Goal: Obtain resource: Download file/media

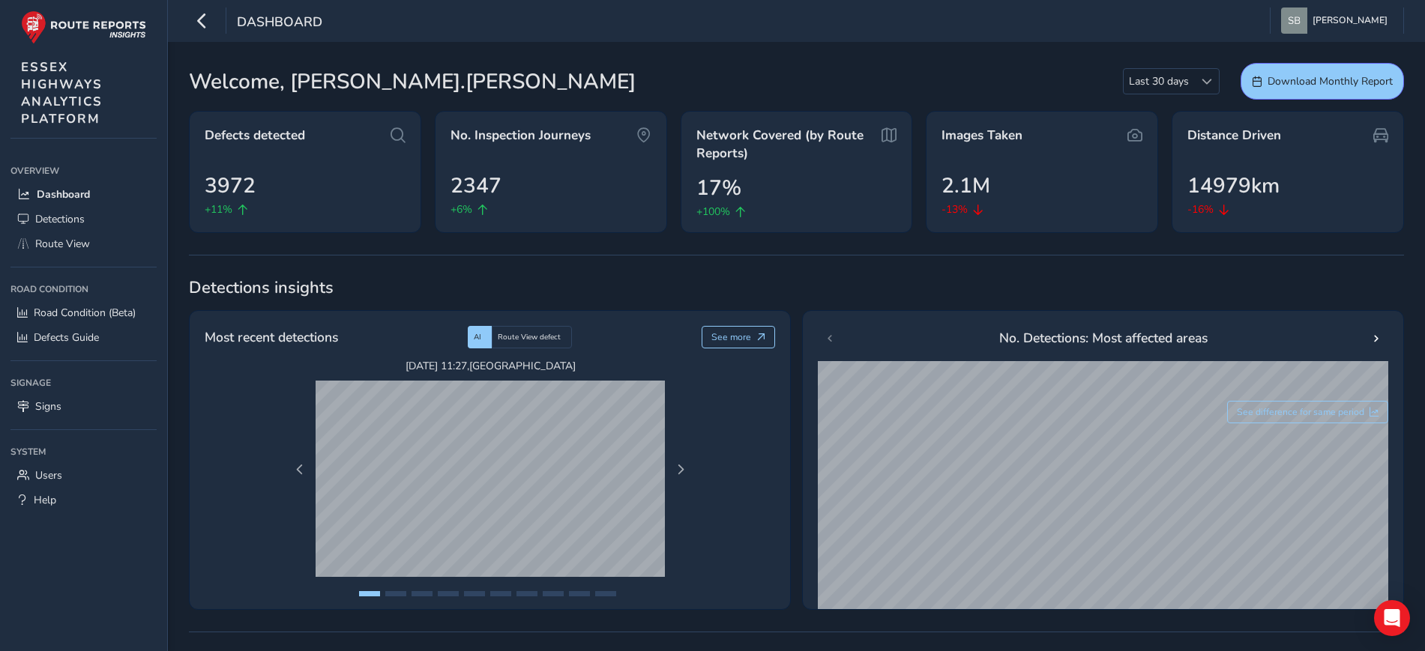
click at [58, 241] on span "Route View" at bounding box center [62, 244] width 55 height 14
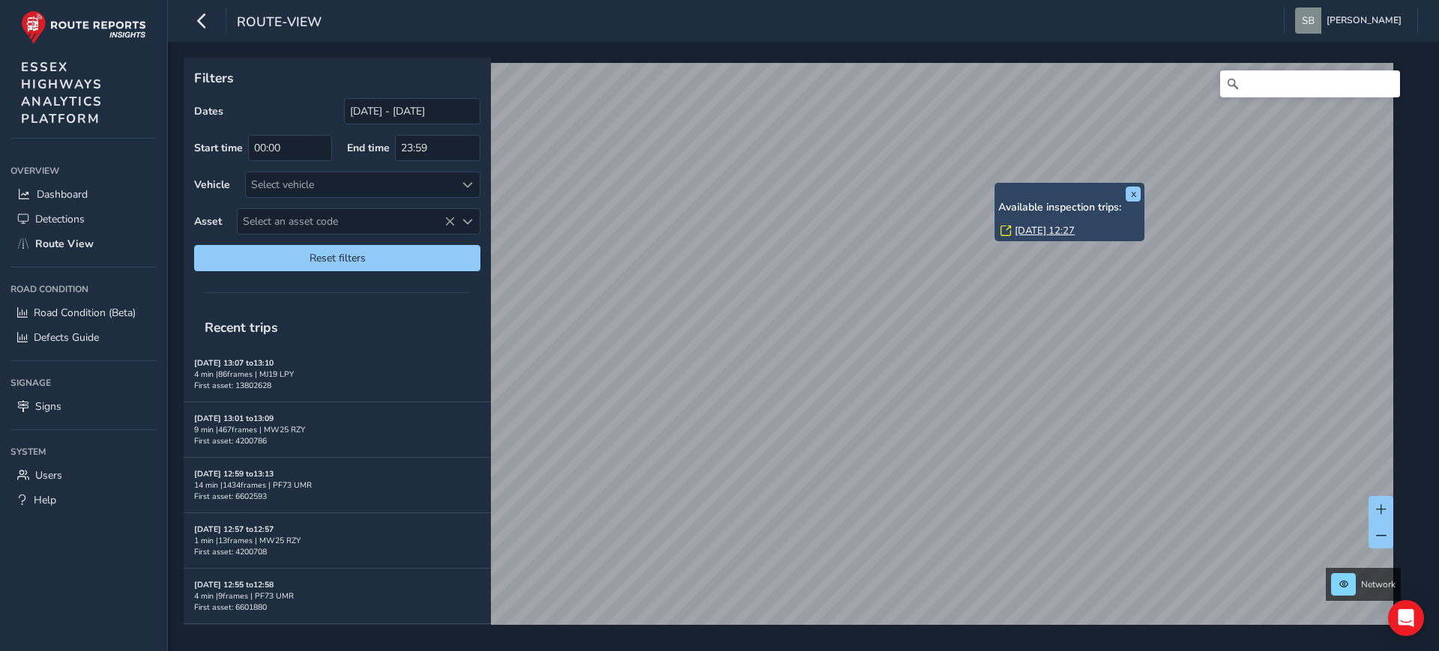
click at [997, 184] on div "x Available inspection trips: [GEOGRAPHIC_DATA][DATE] 12:27" at bounding box center [1070, 212] width 150 height 59
click at [1053, 229] on link "[DATE] 12:27" at bounding box center [1045, 230] width 60 height 13
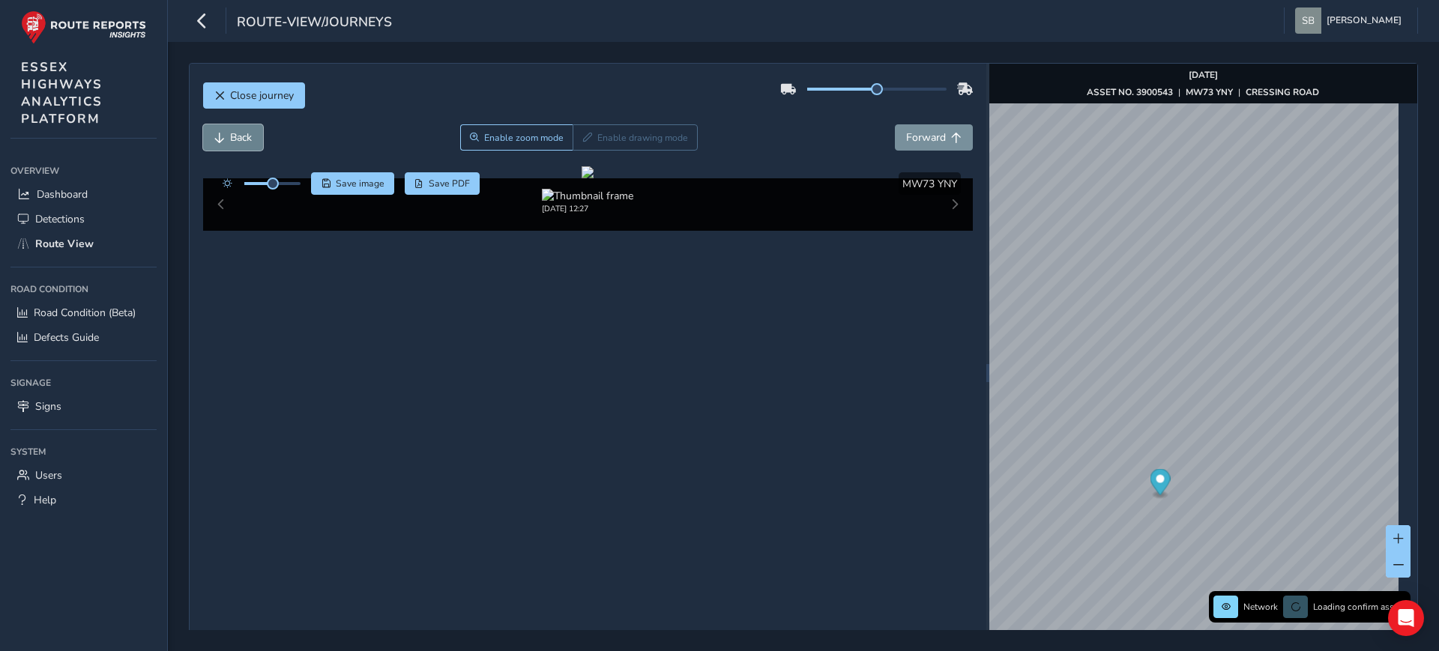
click at [229, 130] on button "Back" at bounding box center [233, 137] width 60 height 26
click at [231, 132] on span "Back" at bounding box center [241, 137] width 22 height 14
click at [231, 131] on span "Back" at bounding box center [241, 137] width 22 height 14
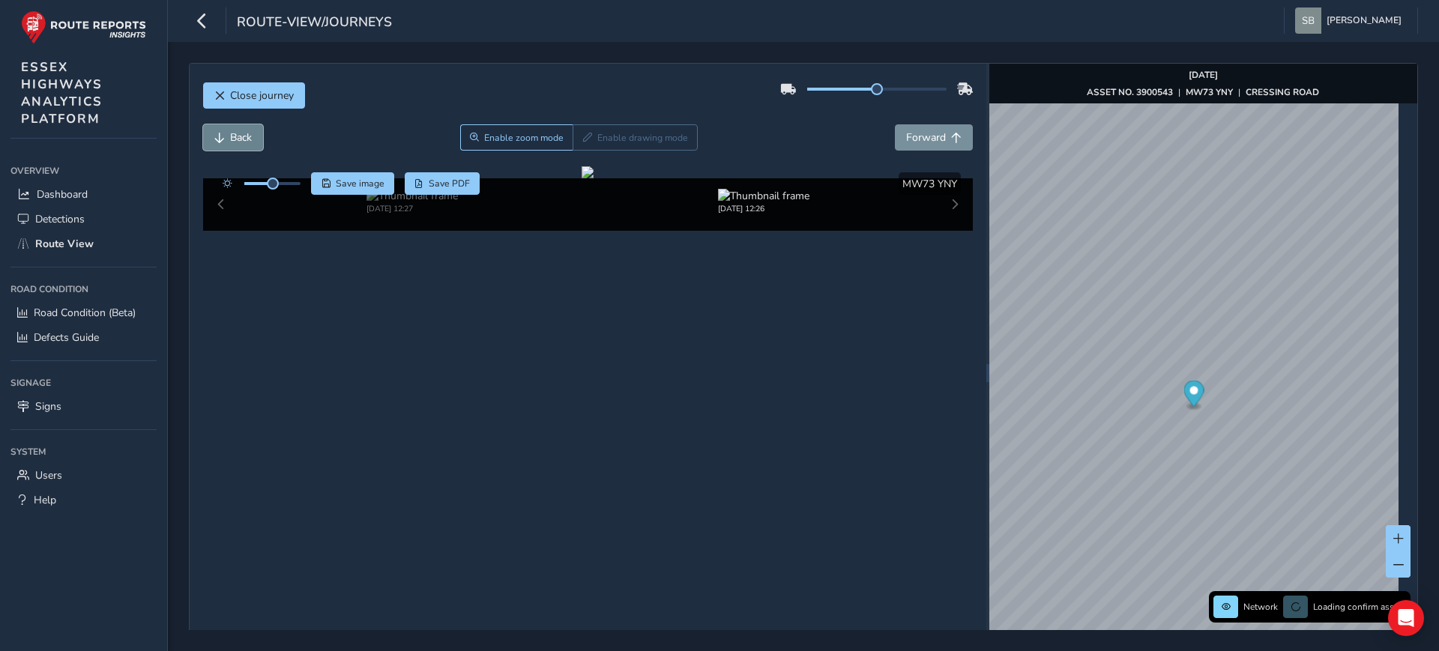
click at [231, 131] on span "Back" at bounding box center [241, 137] width 22 height 14
click at [231, 130] on span "Back" at bounding box center [241, 137] width 22 height 14
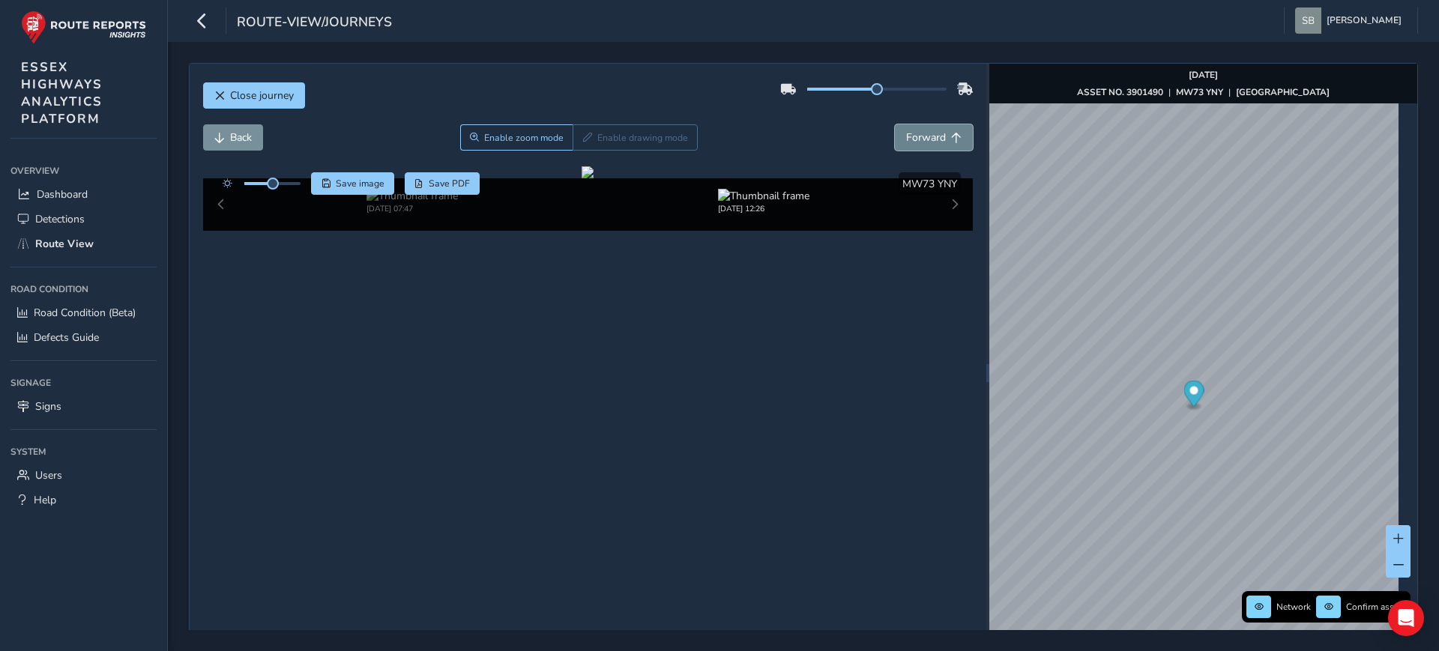
click at [909, 138] on span "Forward" at bounding box center [926, 137] width 40 height 14
click at [908, 145] on button "Forward" at bounding box center [934, 137] width 78 height 26
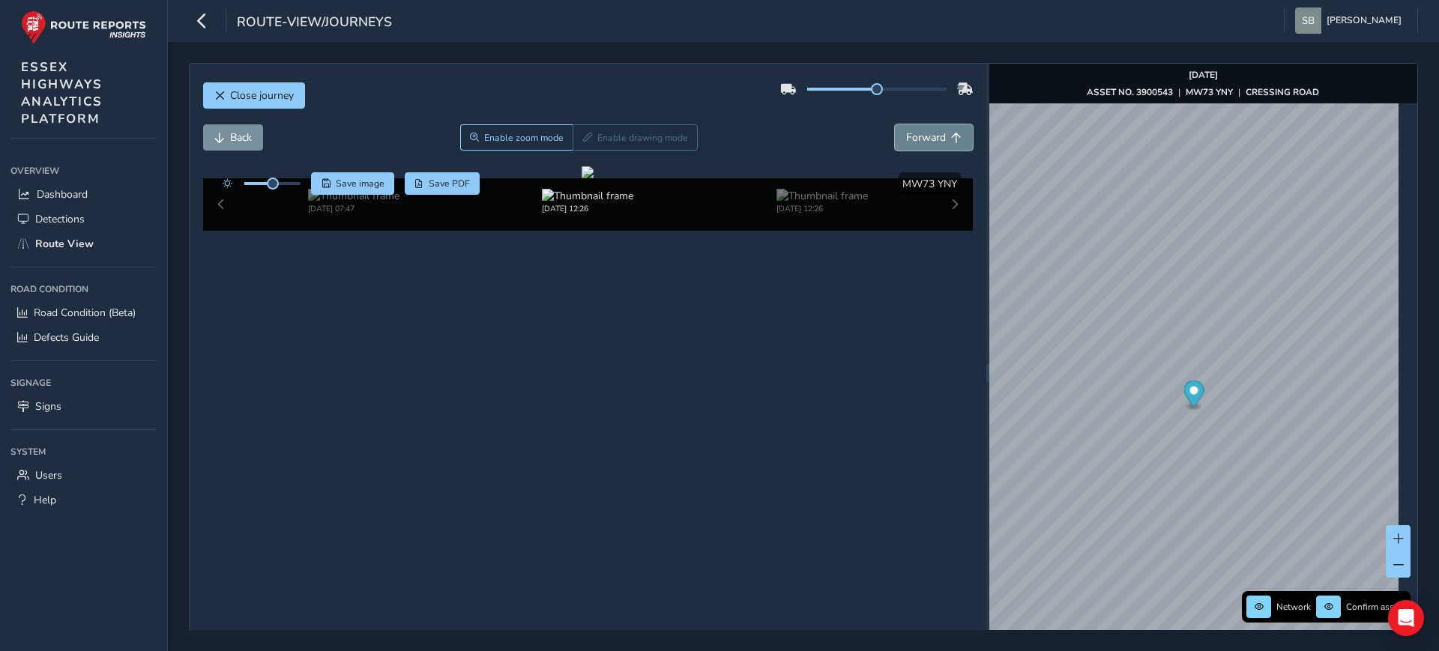
click at [908, 145] on button "Forward" at bounding box center [934, 137] width 78 height 26
click at [227, 141] on button "Back" at bounding box center [233, 137] width 60 height 26
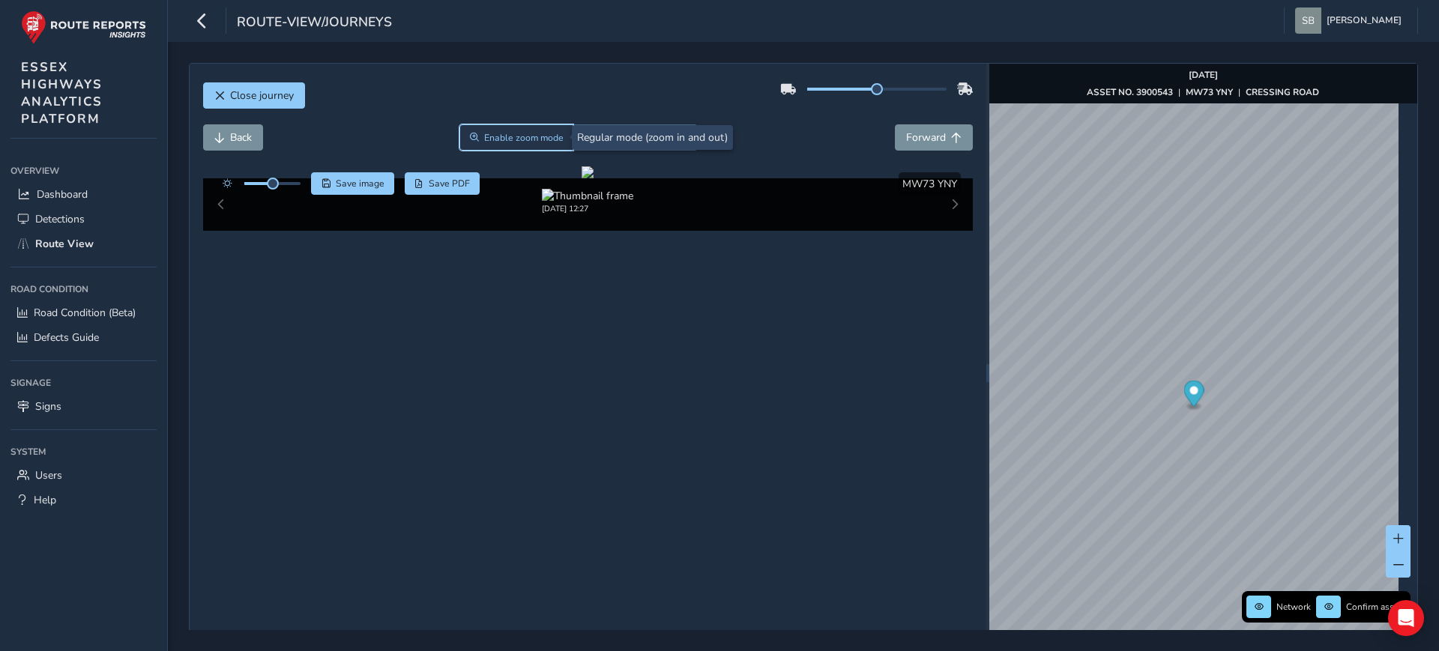
click at [489, 135] on span "Enable zoom mode" at bounding box center [523, 138] width 79 height 12
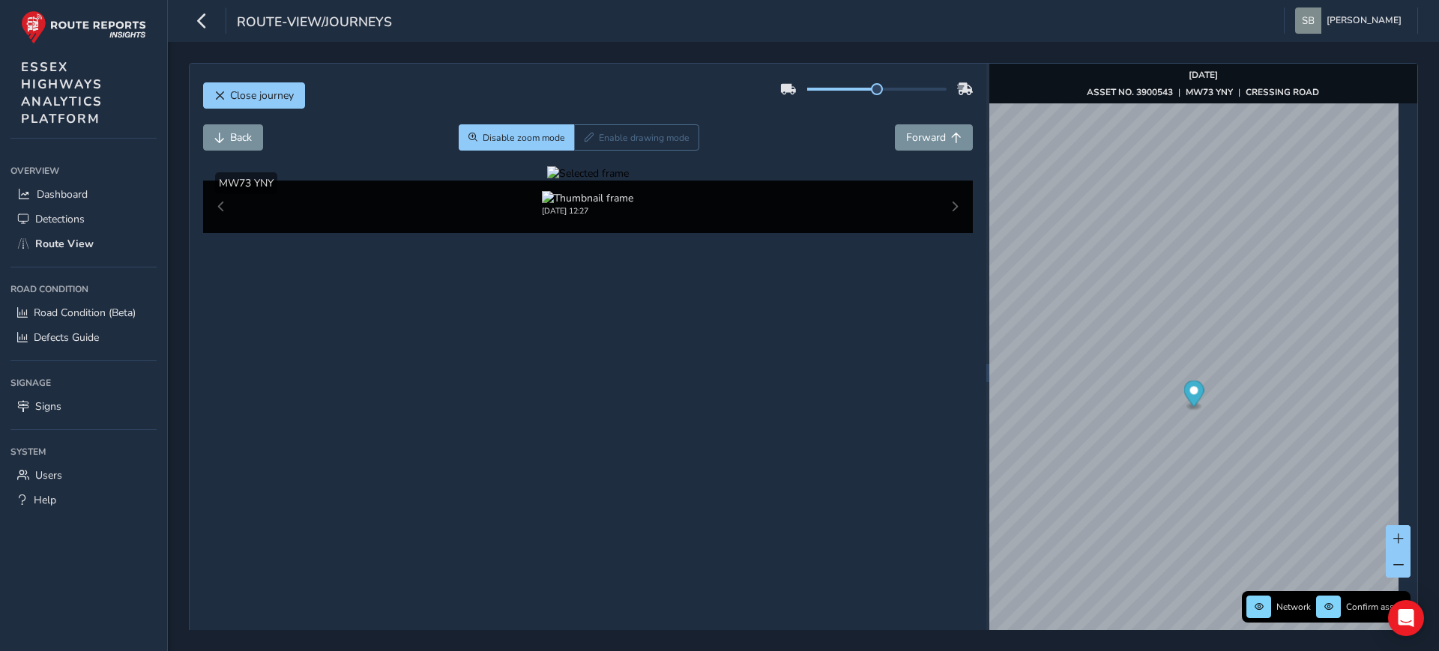
click at [547, 181] on div at bounding box center [588, 173] width 82 height 14
click at [932, 139] on span "Forward" at bounding box center [926, 137] width 40 height 14
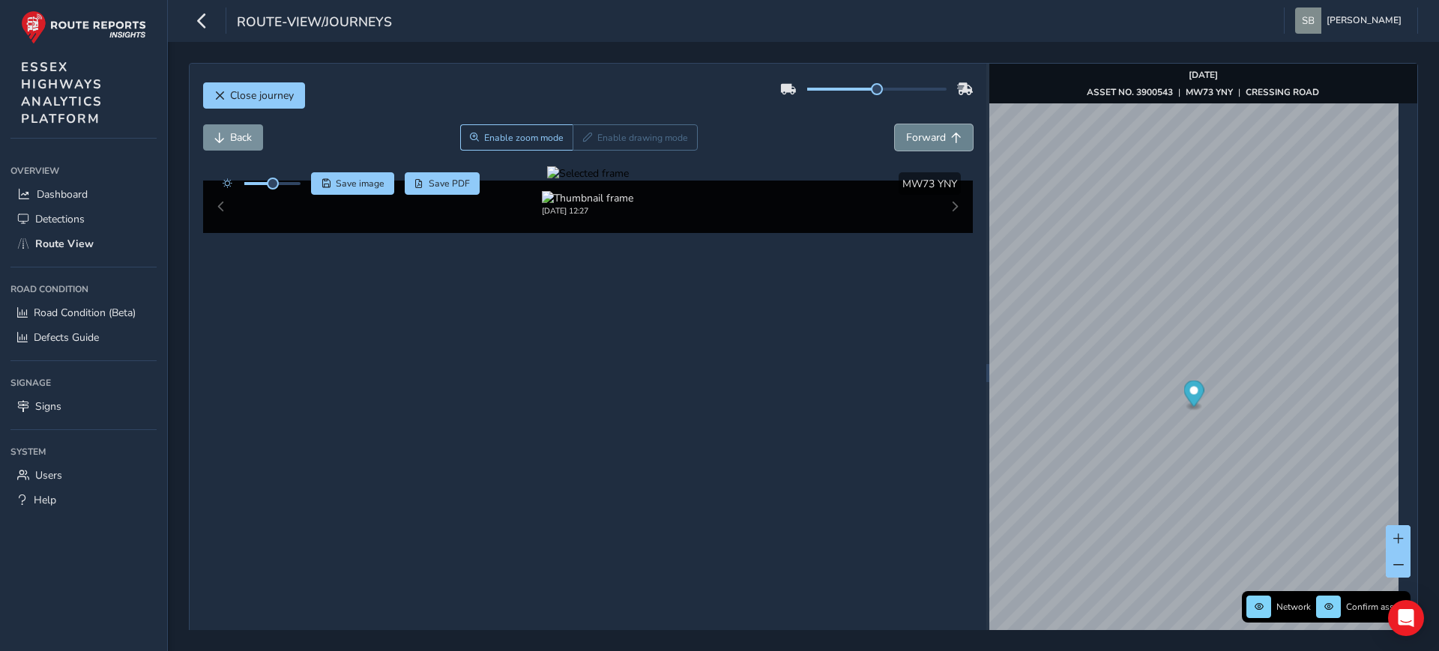
click at [932, 139] on span "Forward" at bounding box center [926, 137] width 40 height 14
click at [932, 138] on span "Forward" at bounding box center [926, 137] width 40 height 14
click at [933, 138] on span "Forward" at bounding box center [926, 137] width 40 height 14
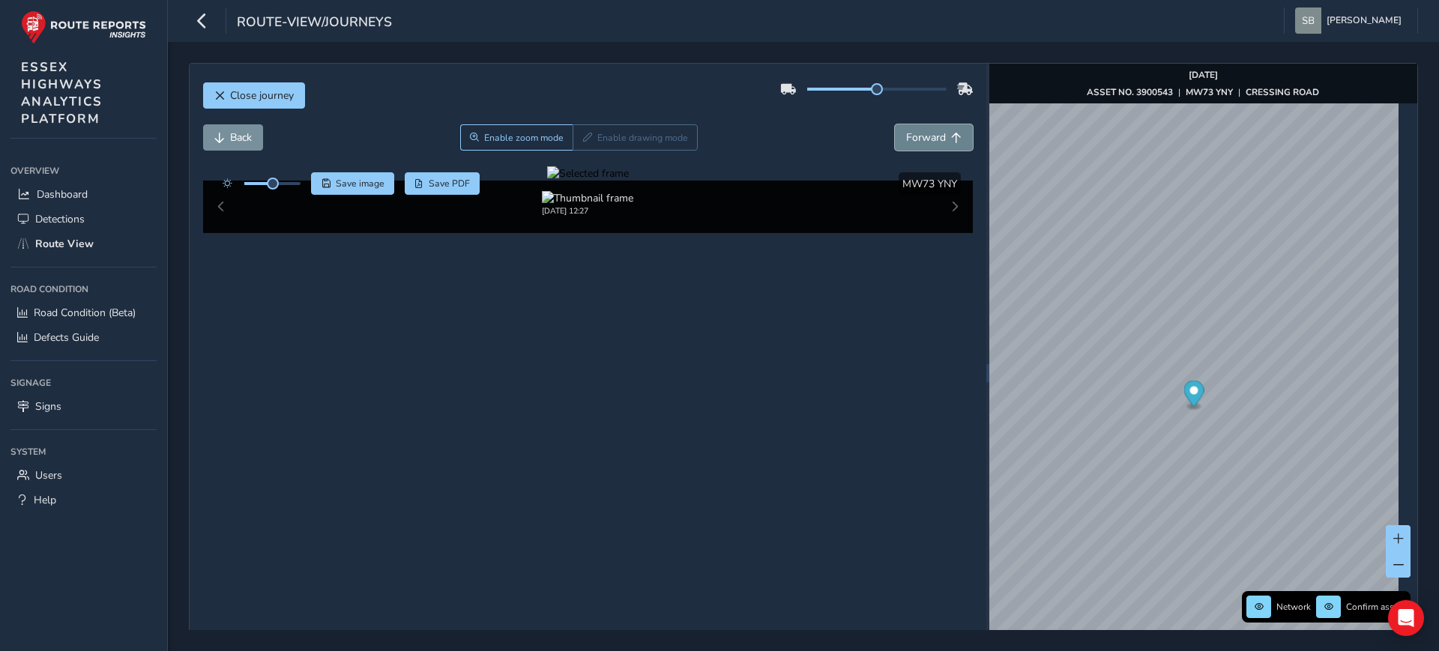
click at [933, 138] on span "Forward" at bounding box center [926, 137] width 40 height 14
click at [244, 140] on span "Back" at bounding box center [241, 137] width 22 height 14
click at [244, 141] on span "Back" at bounding box center [241, 137] width 22 height 14
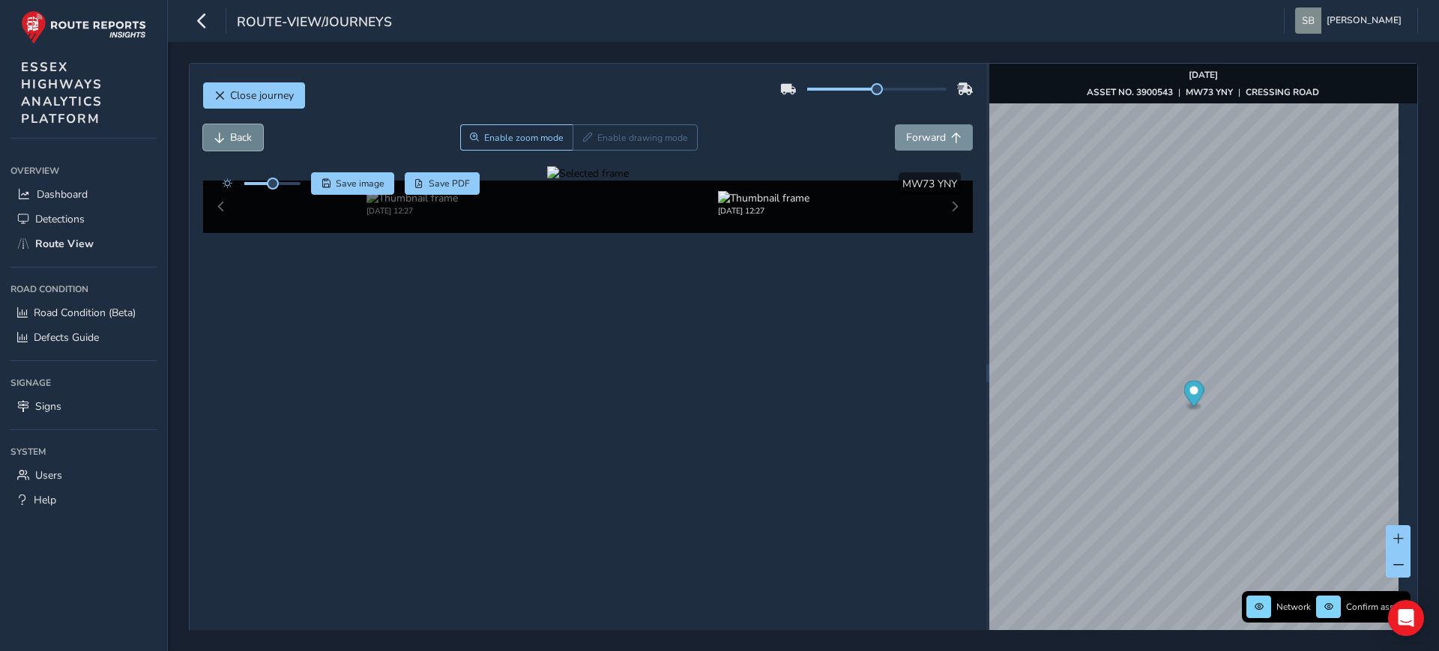
click at [244, 141] on span "Back" at bounding box center [241, 137] width 22 height 14
click at [244, 142] on span "Back" at bounding box center [241, 137] width 22 height 14
click at [351, 182] on span "Save image" at bounding box center [360, 184] width 49 height 12
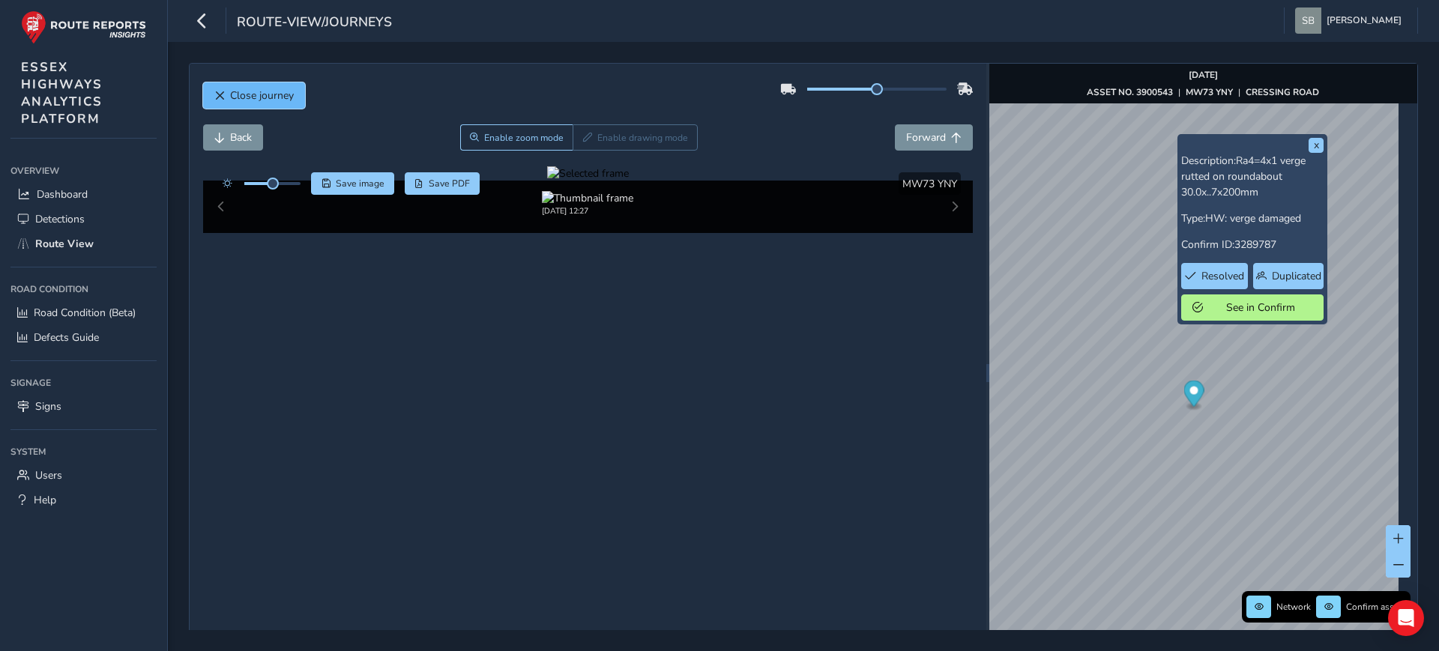
click at [243, 92] on span "Close journey" at bounding box center [262, 95] width 64 height 14
